Goal: Use online tool/utility: Utilize a website feature to perform a specific function

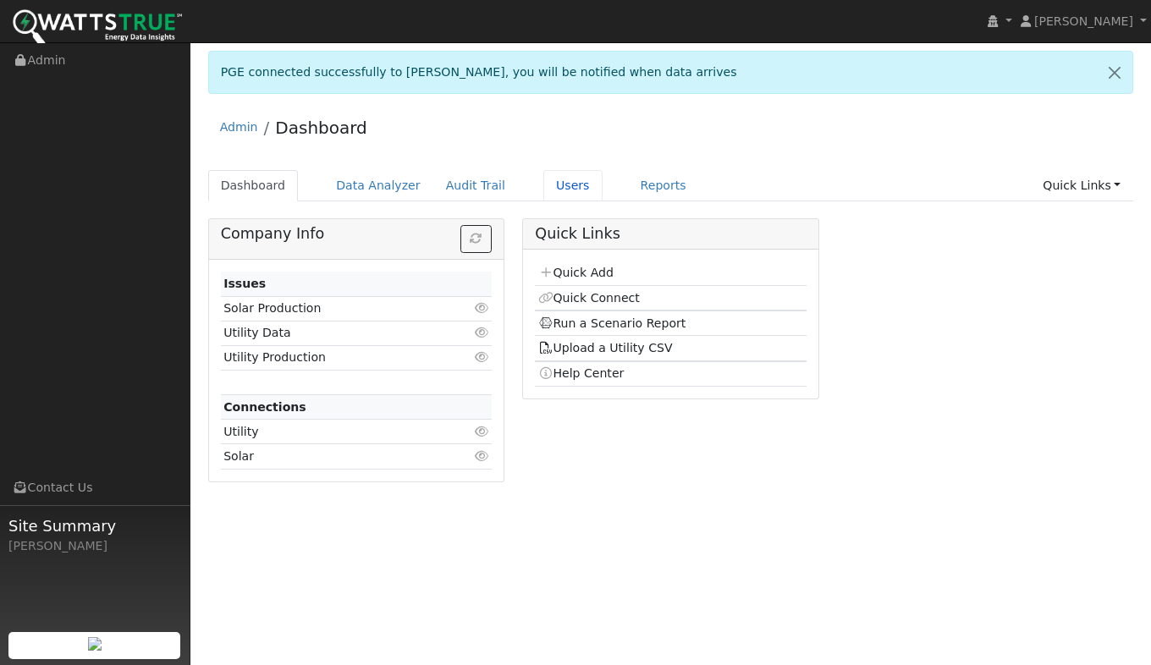
click at [543, 185] on link "Users" at bounding box center [572, 185] width 59 height 31
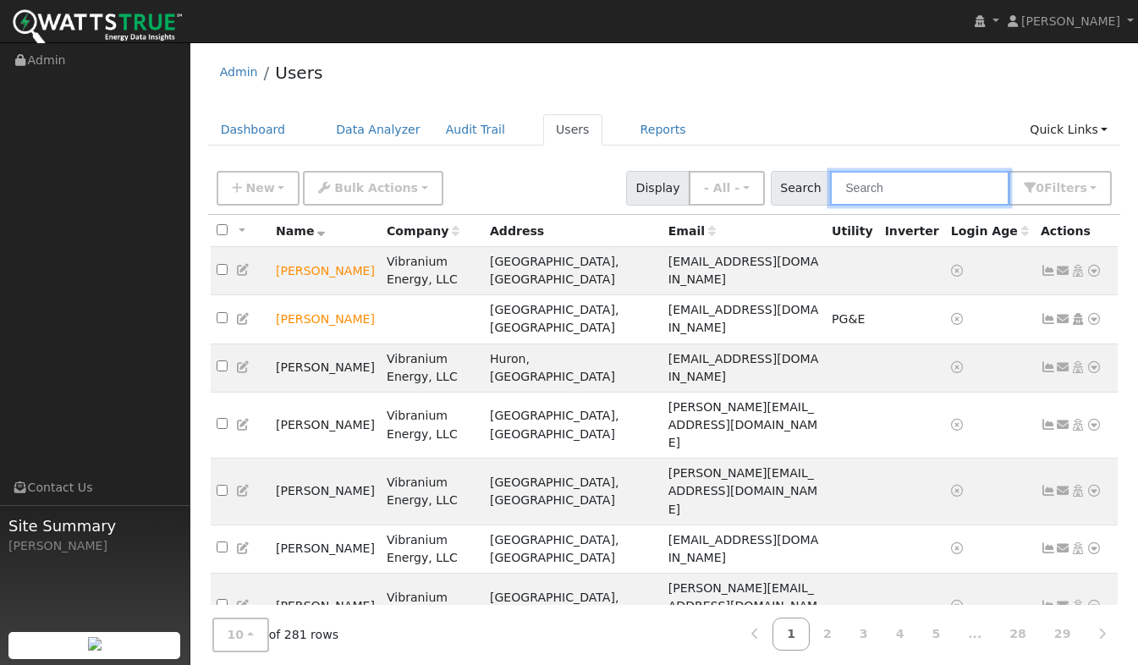
click at [915, 190] on input "text" at bounding box center [919, 188] width 179 height 35
type input "dimple"
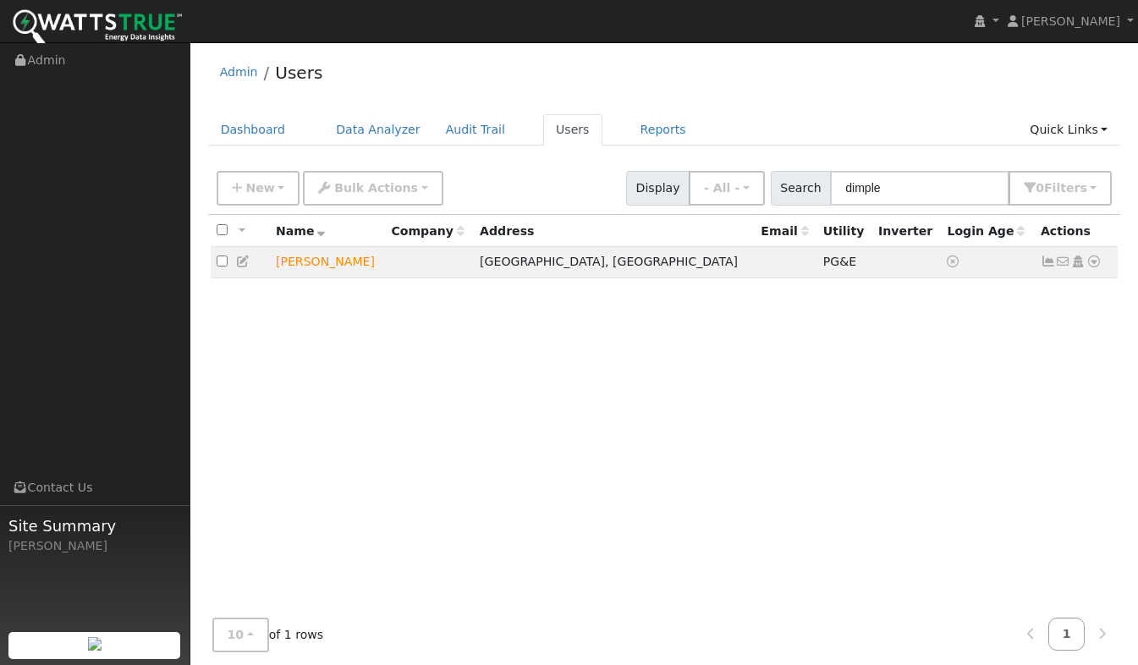
click at [1099, 267] on icon at bounding box center [1093, 262] width 15 height 12
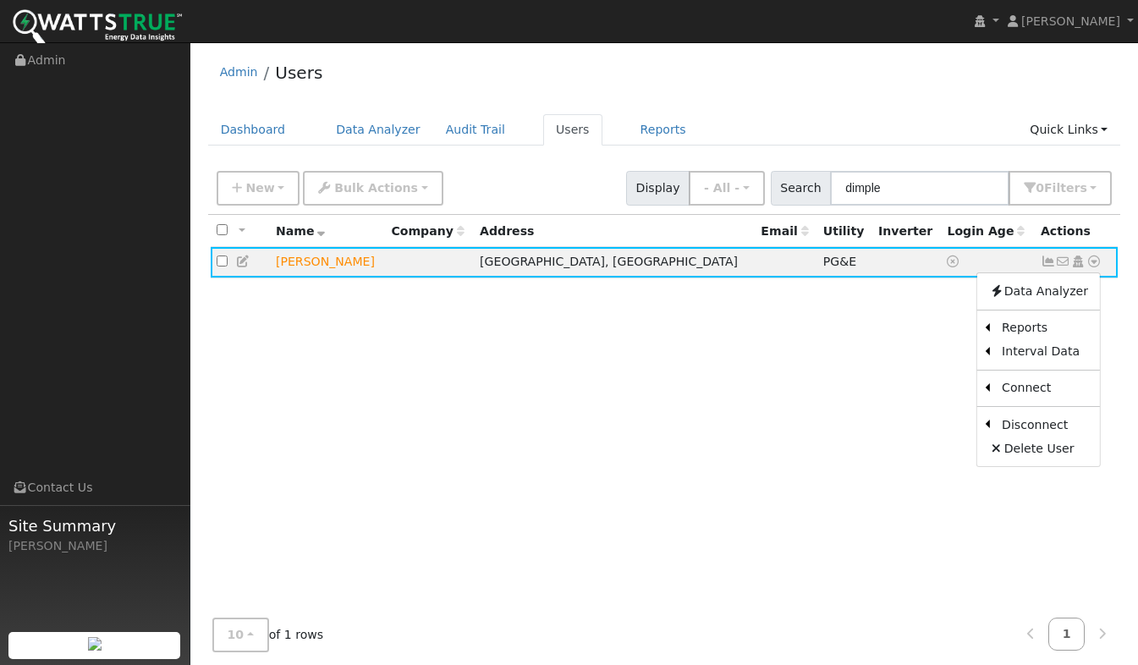
click at [0, 0] on link "Scenario" at bounding box center [0, 0] width 0 height 0
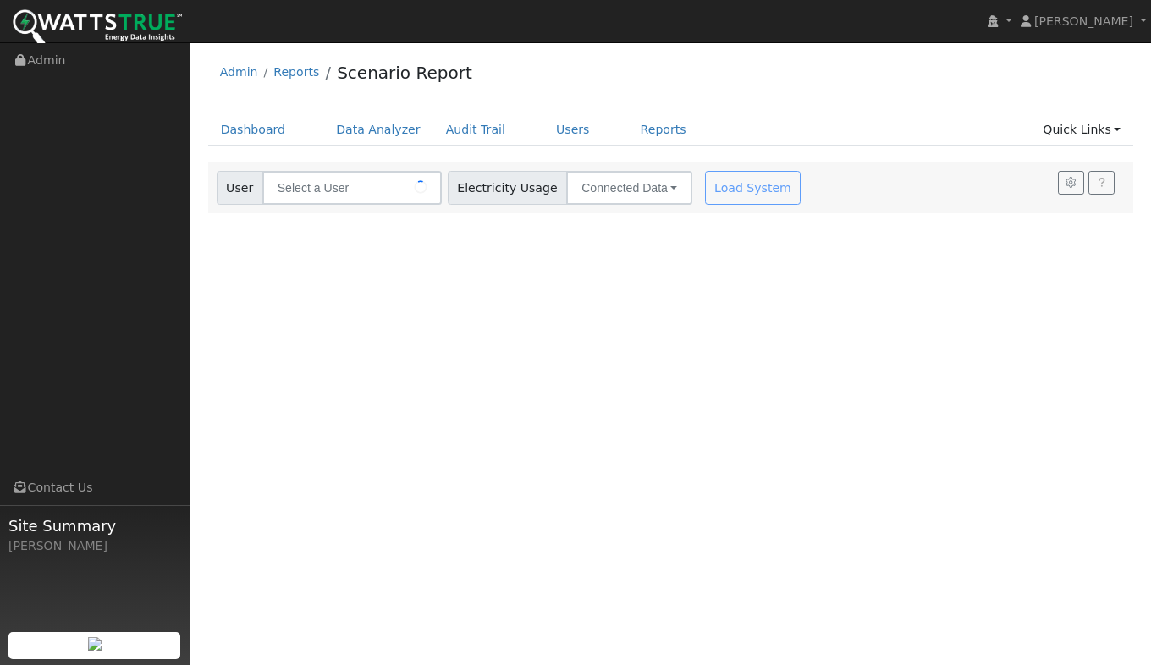
type input "Dimple Edwards"
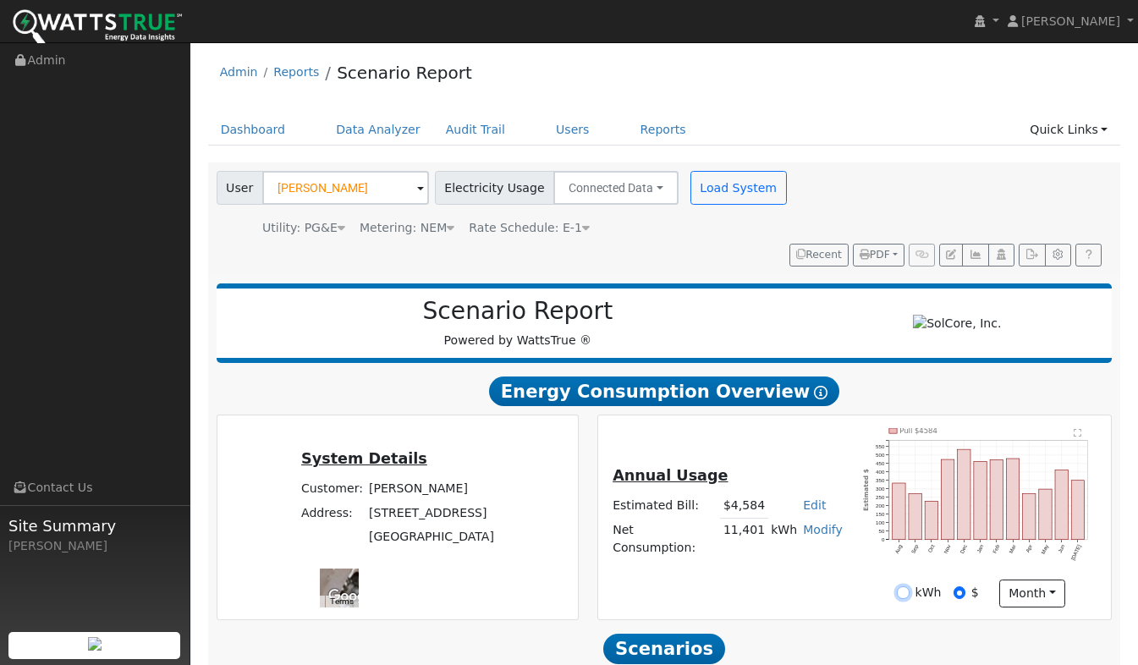
click at [907, 586] on input "kWh" at bounding box center [903, 592] width 12 height 12
radio input "true"
radio input "false"
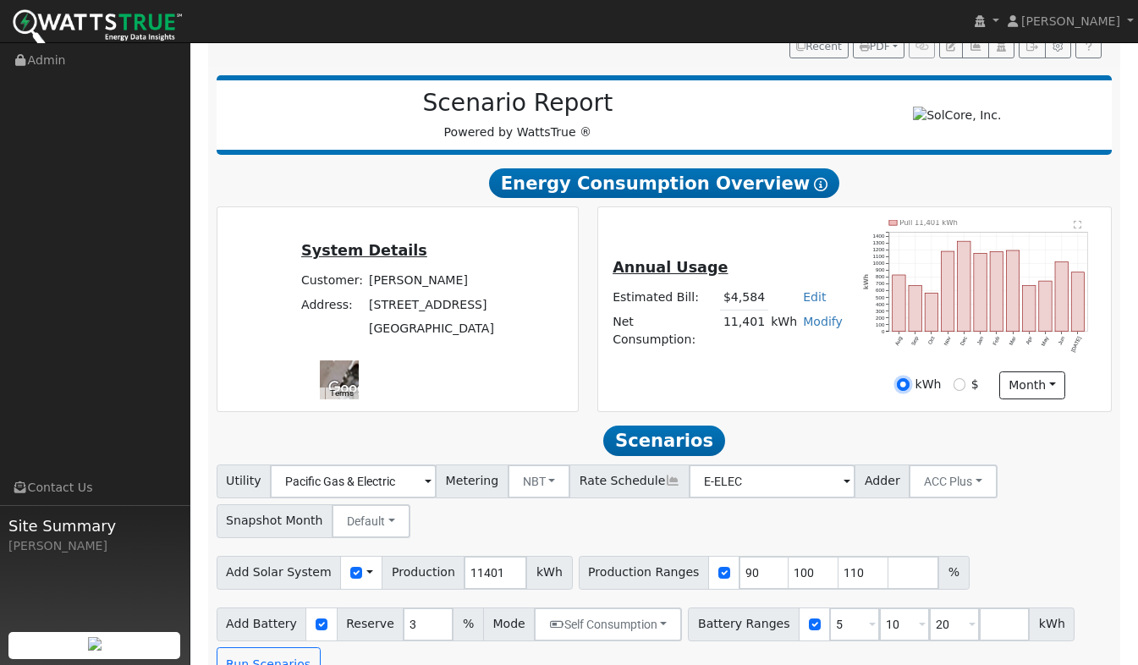
scroll to position [217, 0]
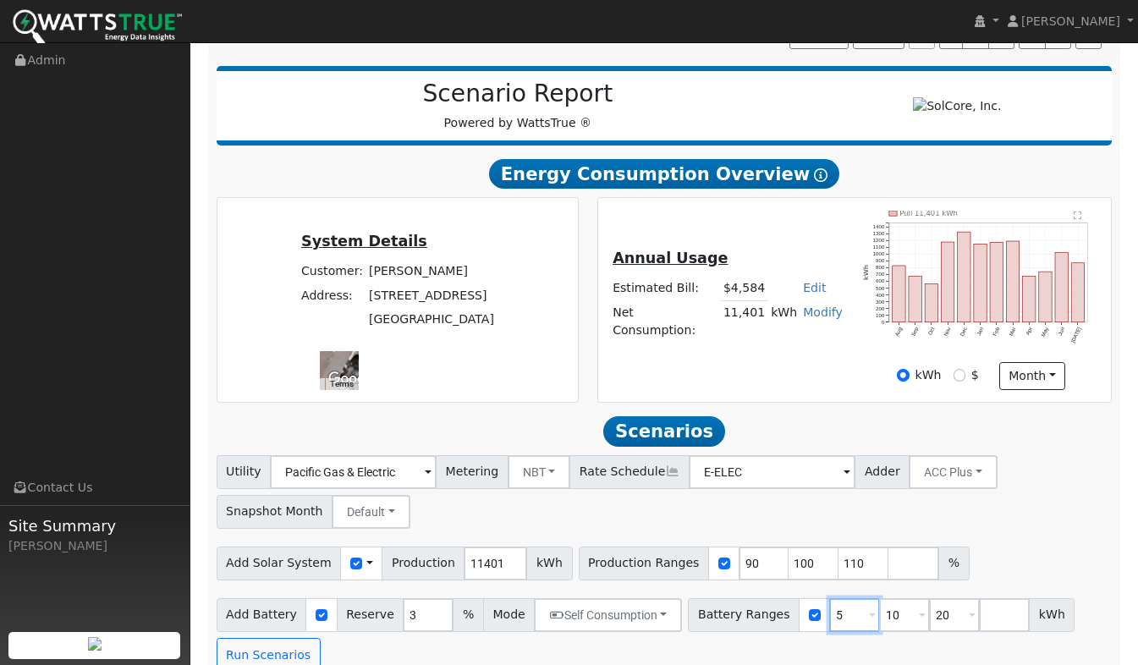
drag, startPoint x: 818, startPoint y: 592, endPoint x: 809, endPoint y: 593, distance: 9.3
click at [829, 598] on input "5" at bounding box center [854, 615] width 51 height 34
type input "10"
type input "13.5"
click at [247, 638] on button "Run Scenarios" at bounding box center [269, 655] width 104 height 34
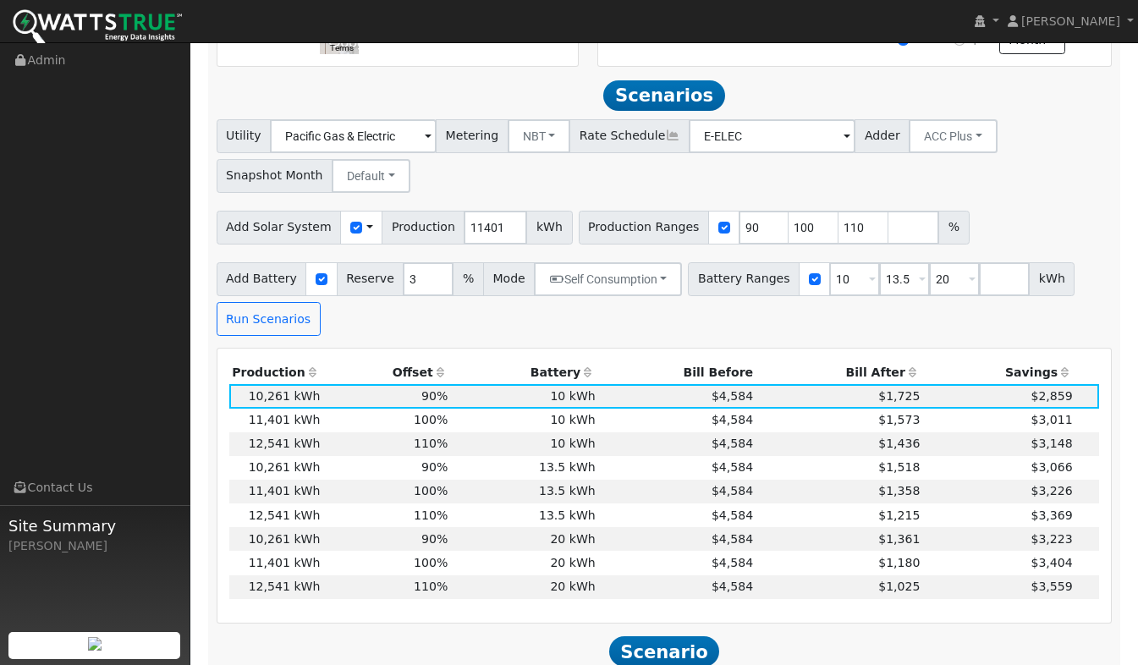
scroll to position [558, 0]
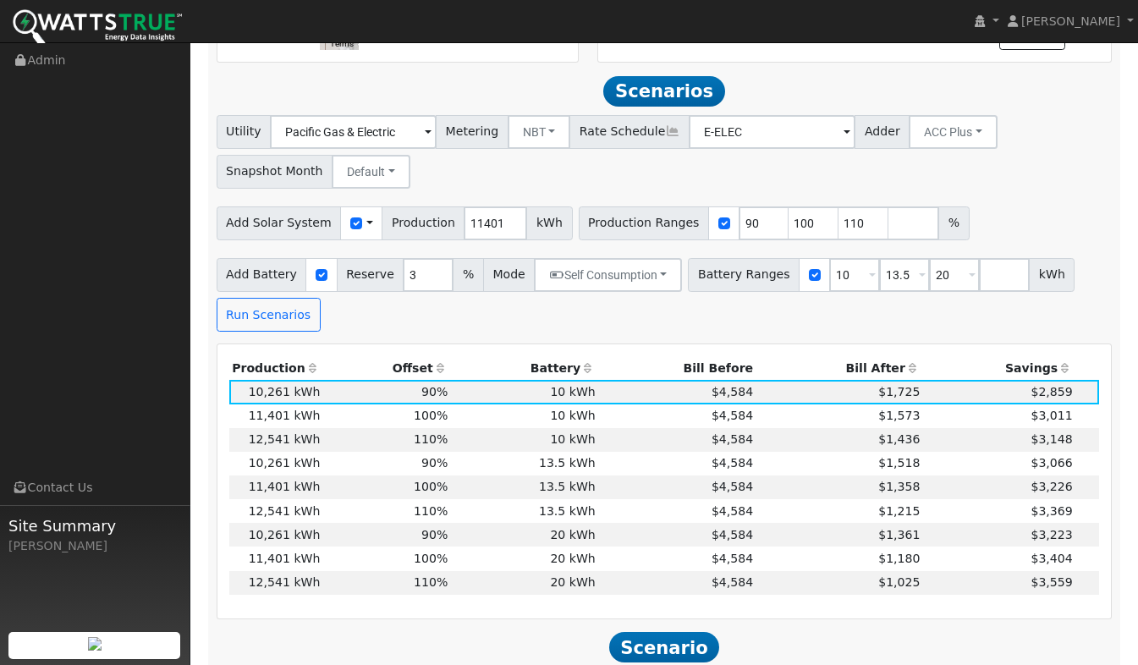
click at [552, 475] on td "13.5 kWh" at bounding box center [524, 487] width 147 height 24
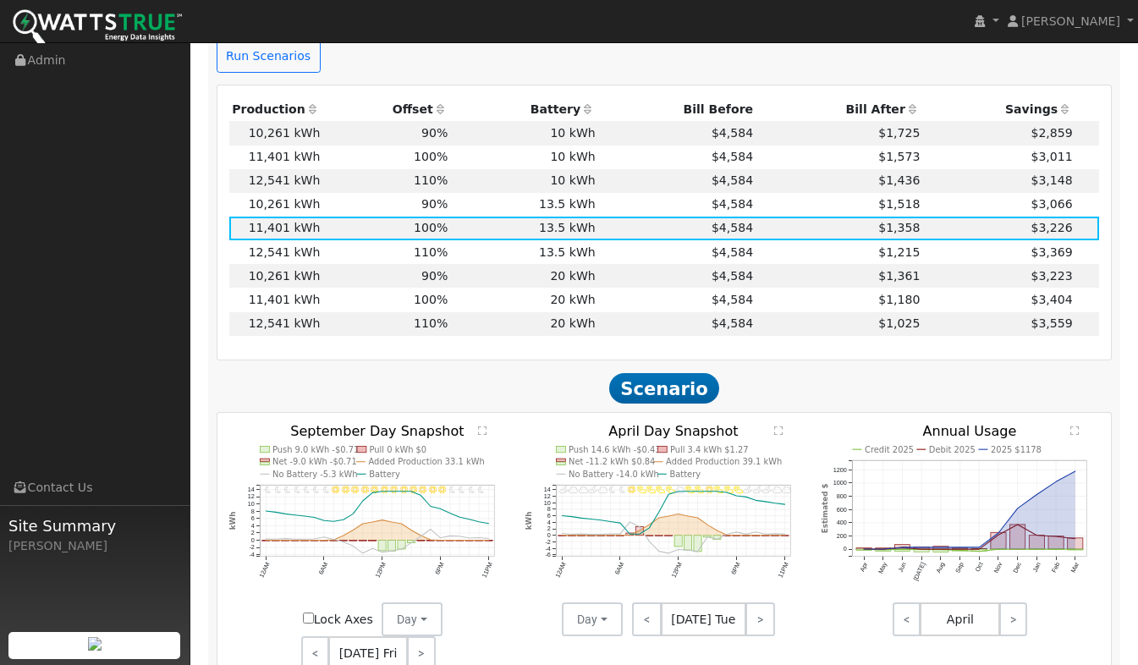
scroll to position [896, 0]
